Goal: Task Accomplishment & Management: Manage account settings

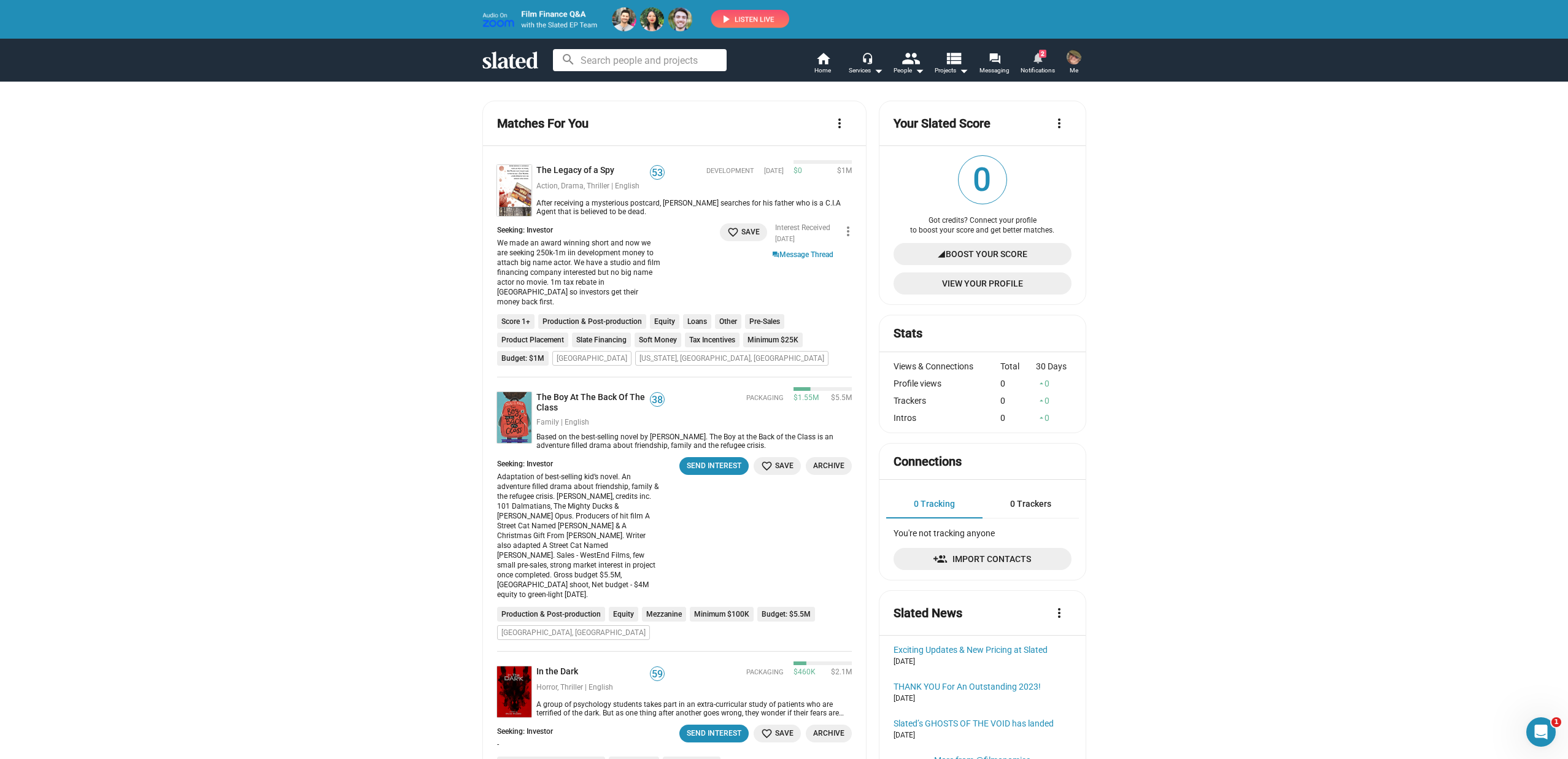
click at [1031, 58] on link "notifications 2 Notifications" at bounding box center [1038, 65] width 43 height 27
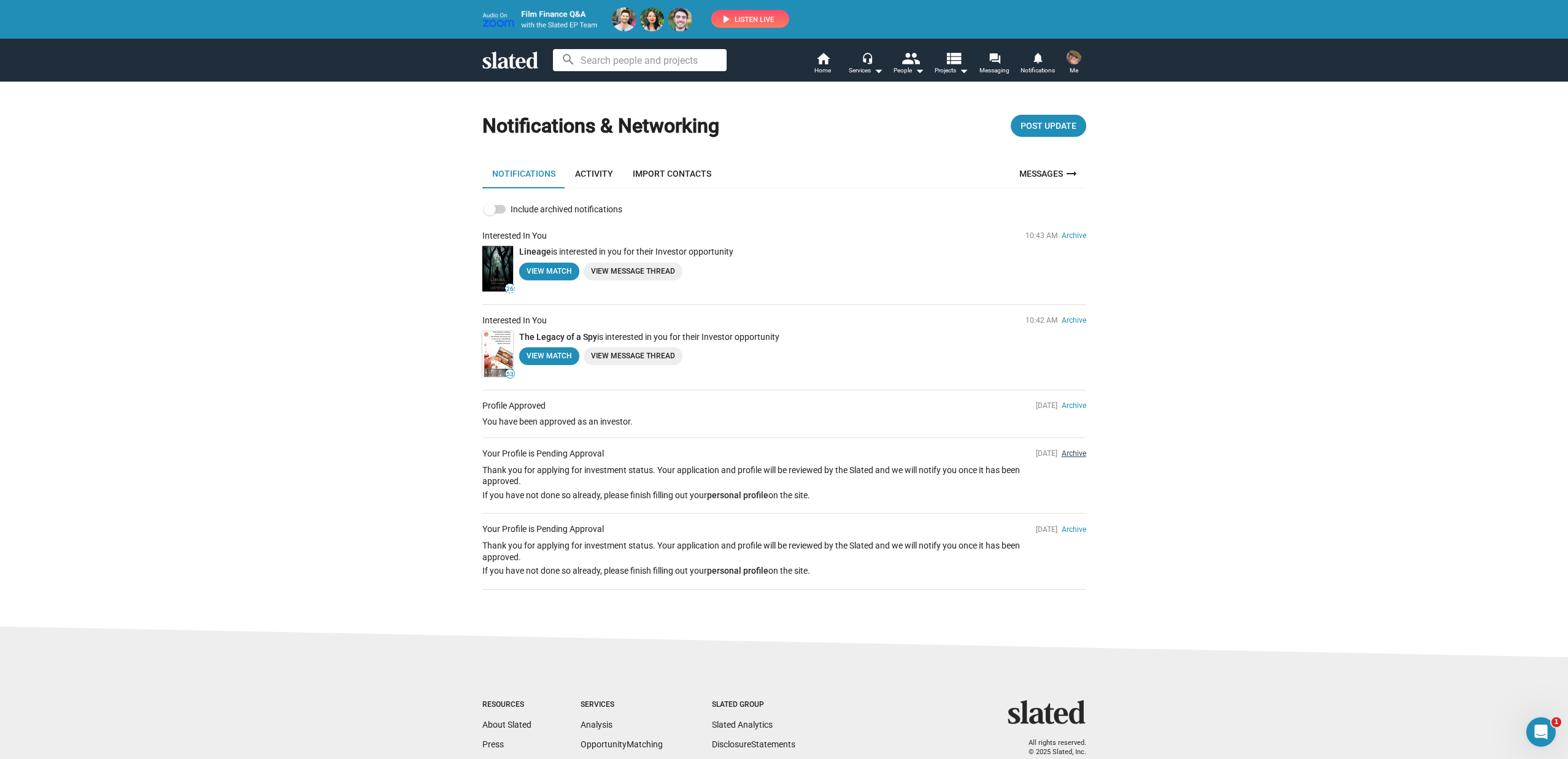
click at [1062, 449] on link "Archive" at bounding box center [1074, 453] width 25 height 9
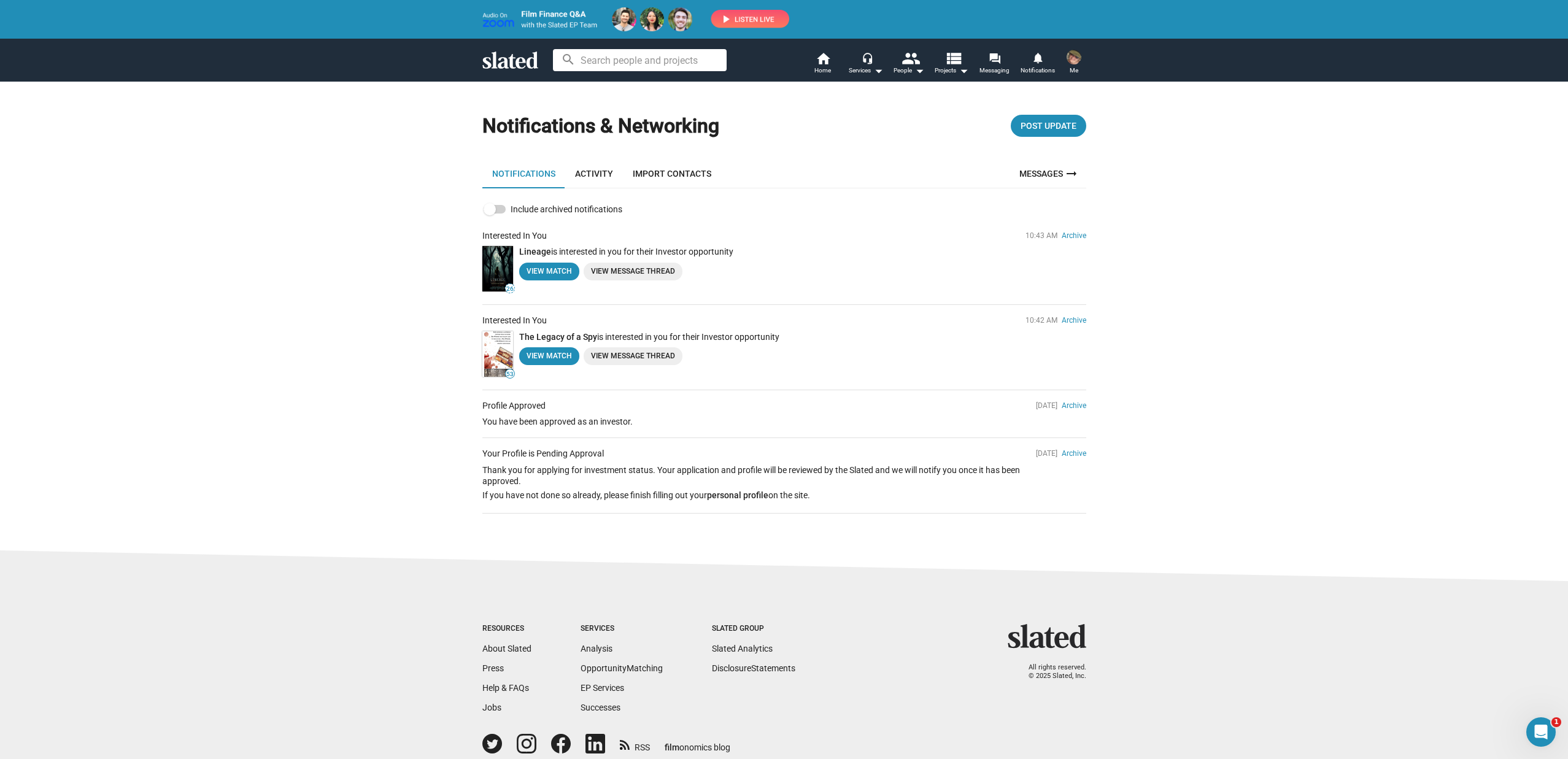
click at [1078, 551] on sl-footer "Resources About Slated Press Help & FAQs Jobs Services Analysis Opportunity Mat…" at bounding box center [784, 679] width 1568 height 258
click at [1071, 451] on link "Archive" at bounding box center [1074, 453] width 25 height 9
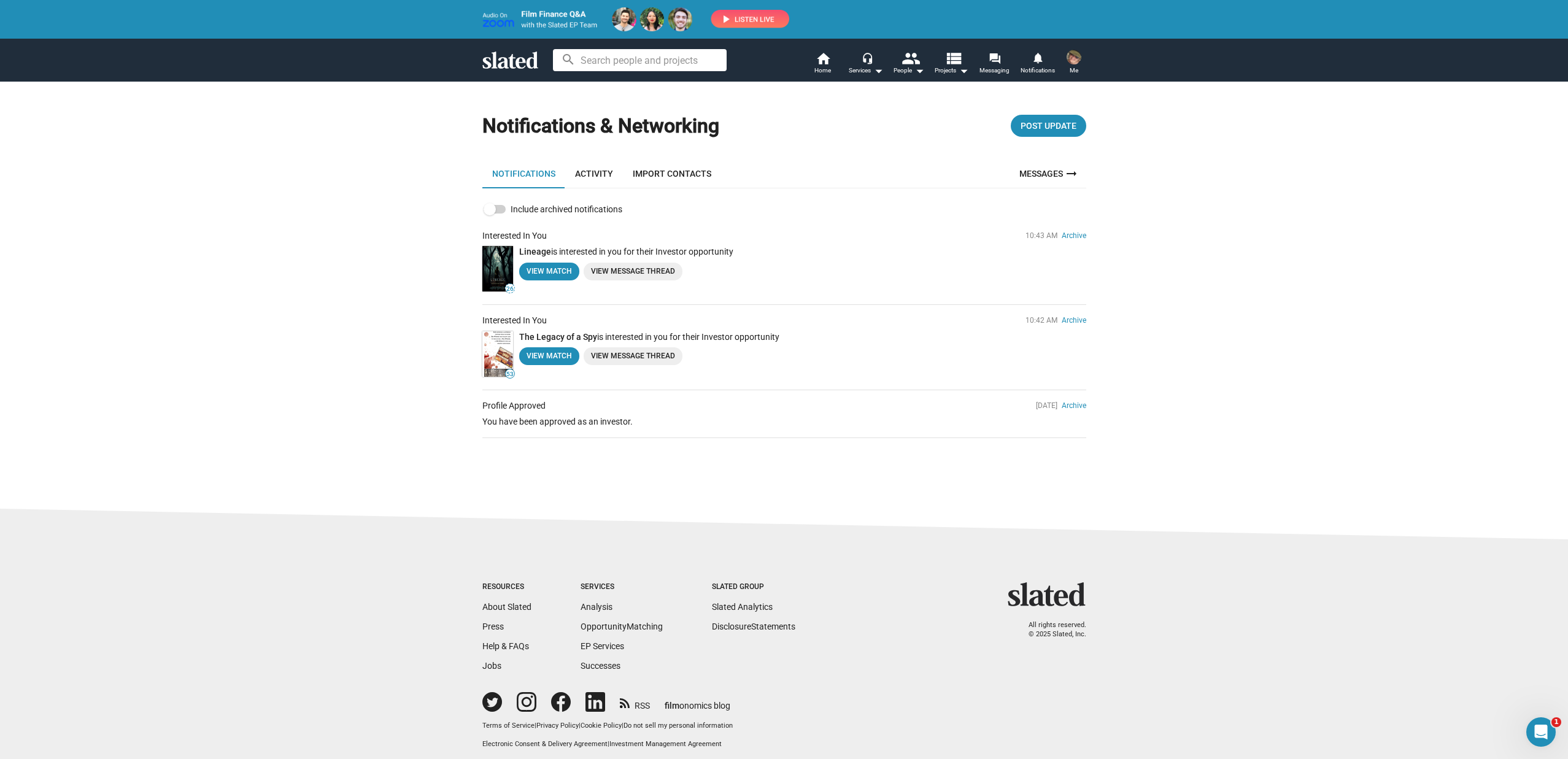
click at [1074, 65] on span "Me" at bounding box center [1074, 71] width 9 height 15
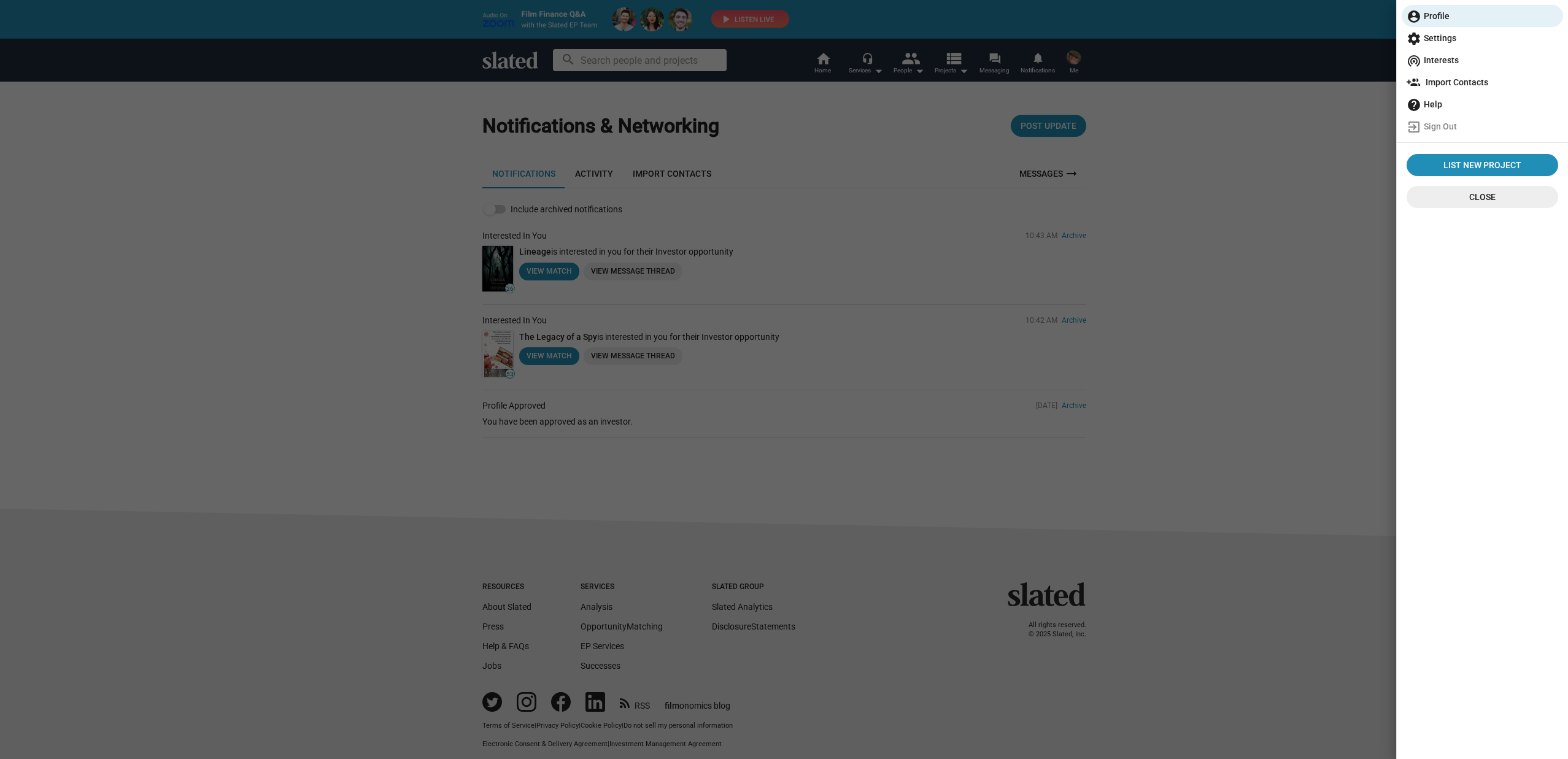
click at [1420, 57] on mat-icon "wifi_tethering" at bounding box center [1414, 61] width 15 height 15
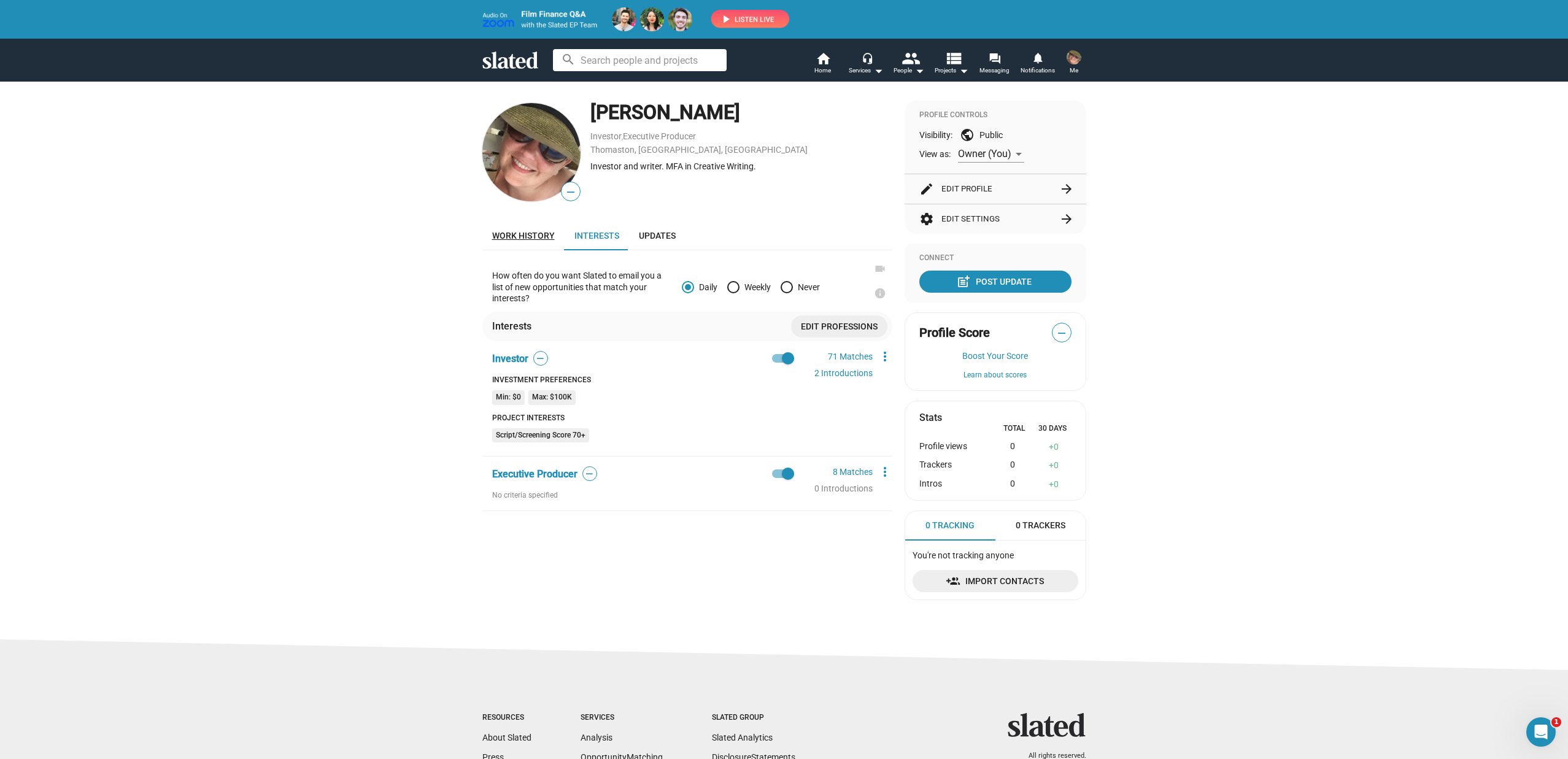
click at [509, 236] on span "Work history" at bounding box center [523, 236] width 63 height 10
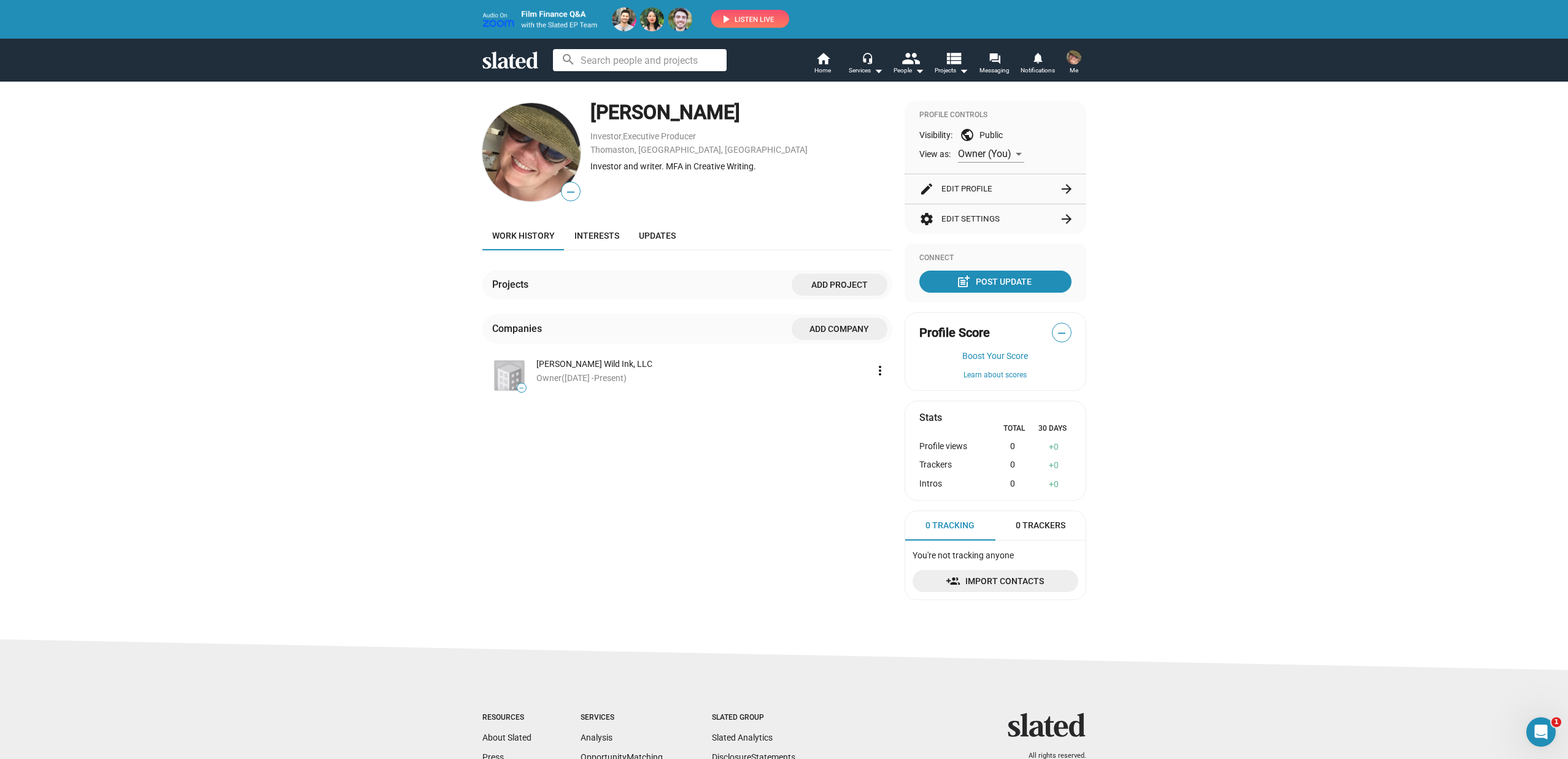
click at [423, 312] on div "— [PERSON_NAME] , Executive Producer [PERSON_NAME], [GEOGRAPHIC_DATA], [DEMOGRA…" at bounding box center [784, 360] width 1568 height 559
click at [819, 288] on span "Add project" at bounding box center [840, 284] width 76 height 22
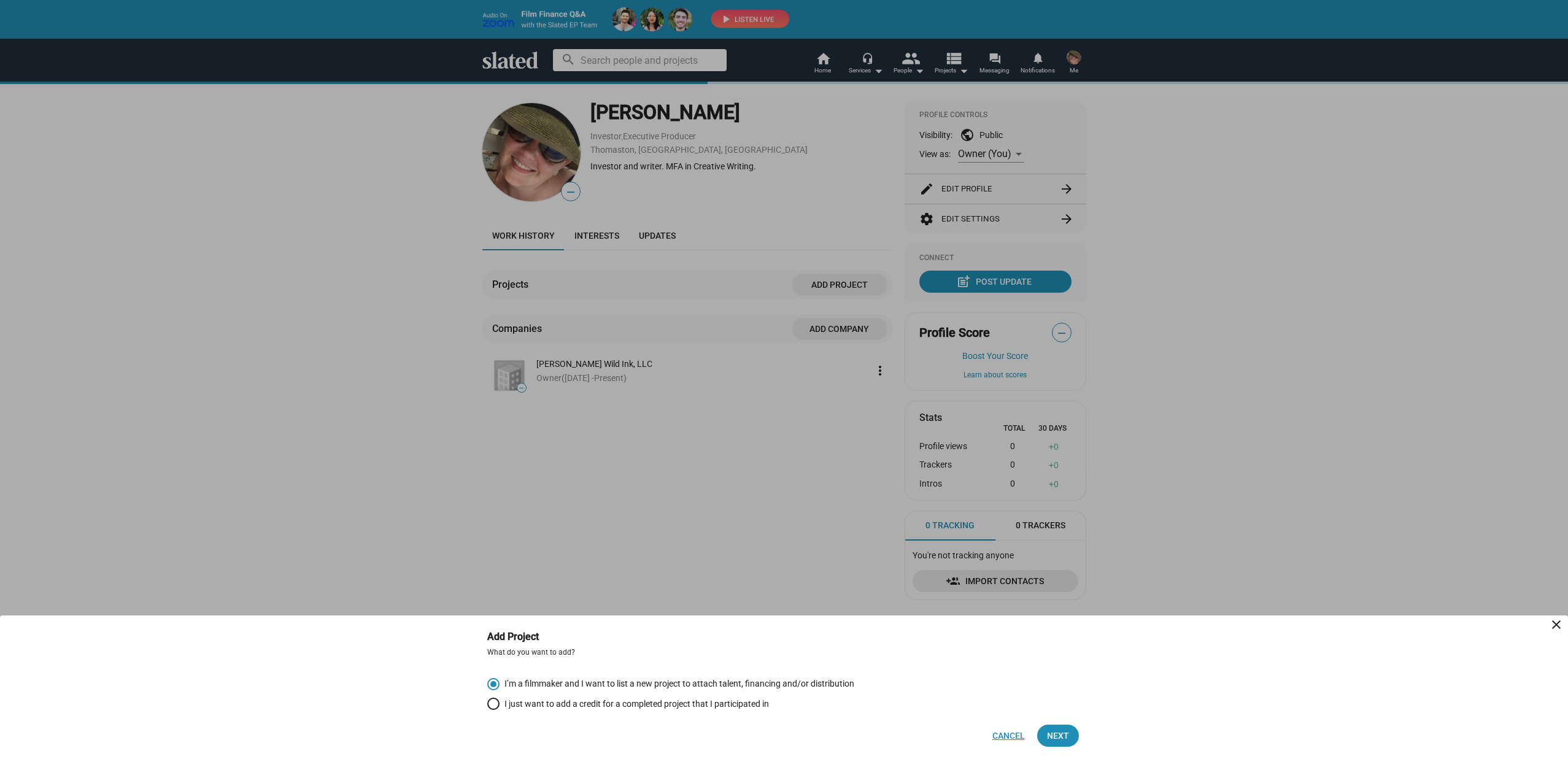
click at [1011, 734] on span "Cancel" at bounding box center [1009, 736] width 33 height 22
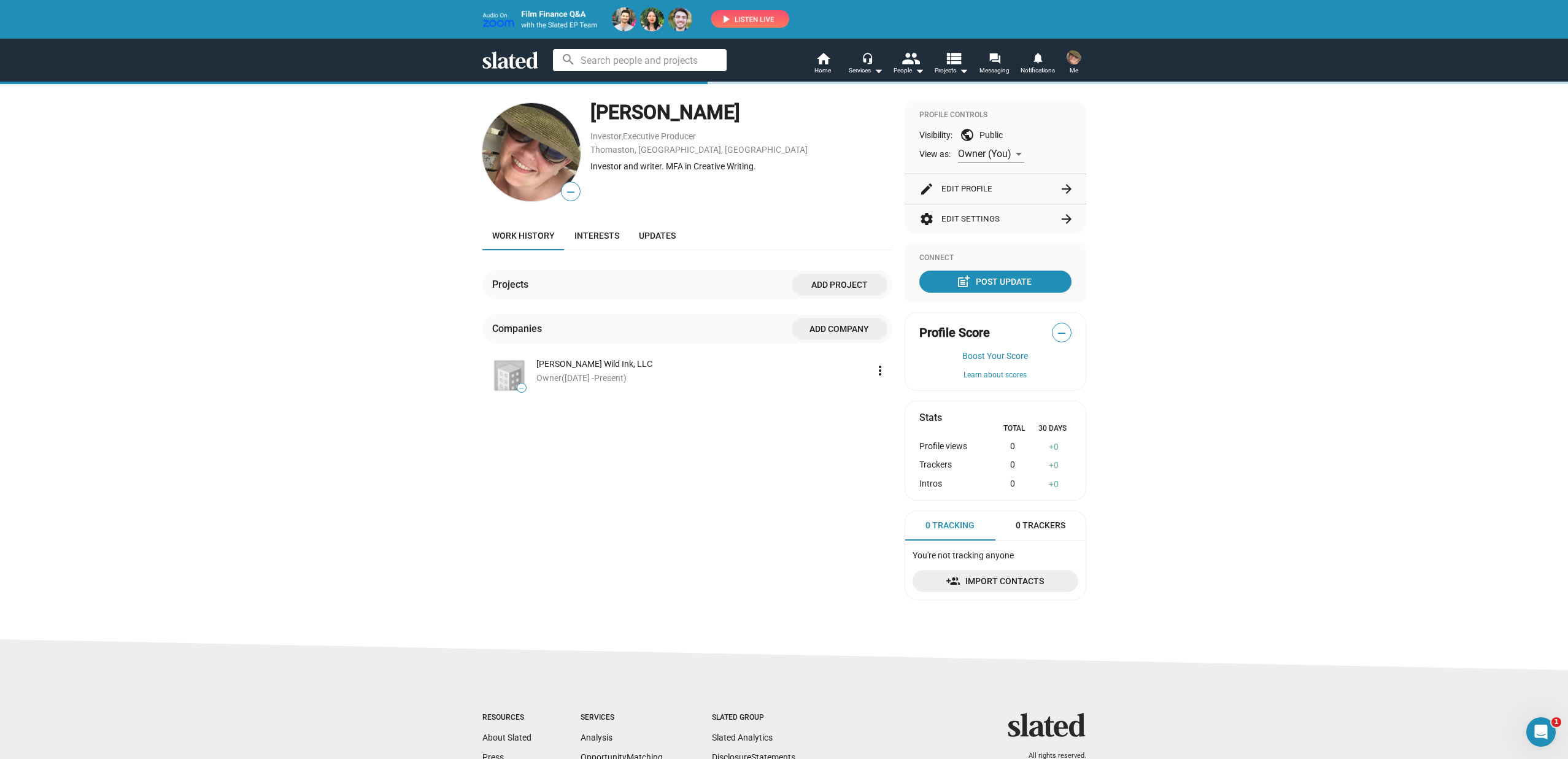
click at [960, 216] on button "settings Edit Settings arrow_forward" at bounding box center [995, 219] width 152 height 29
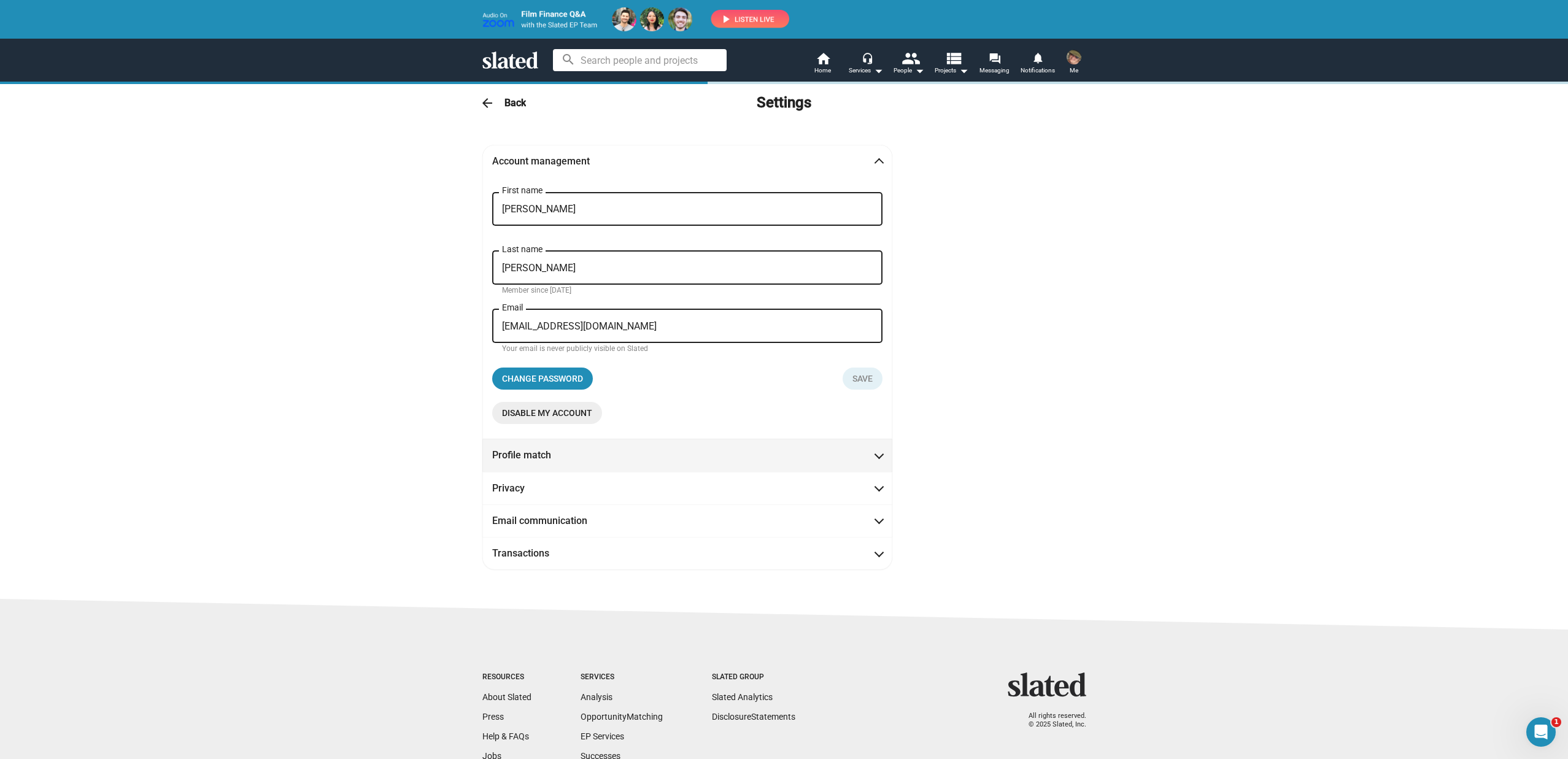
click at [529, 453] on mat-panel-title "Profile match" at bounding box center [547, 455] width 111 height 13
